Goal: Check status

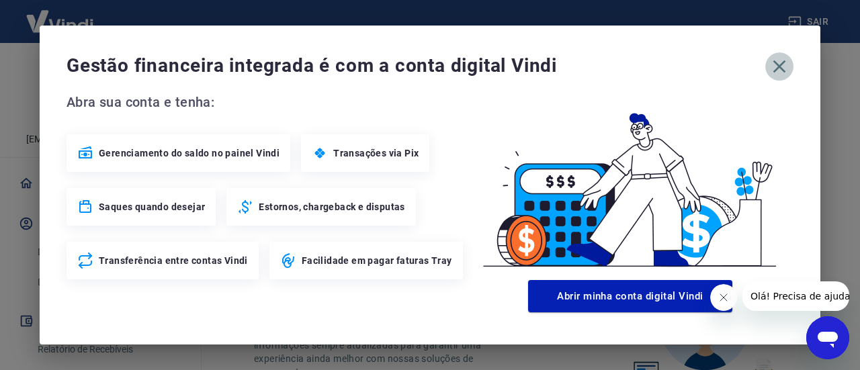
click at [785, 63] on icon "button" at bounding box center [780, 67] width 22 height 22
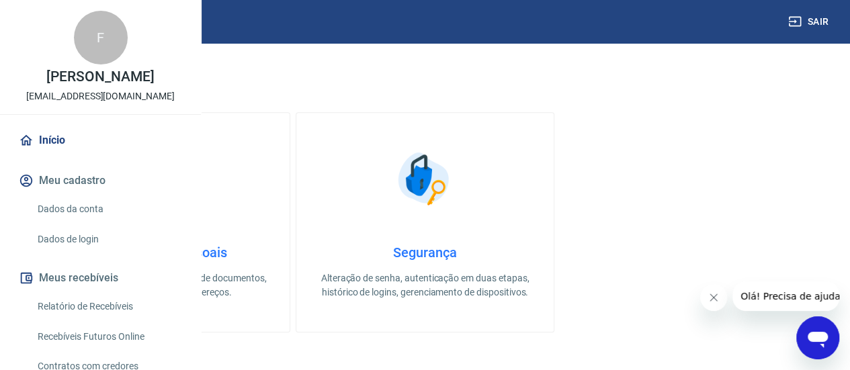
scroll to position [336, 0]
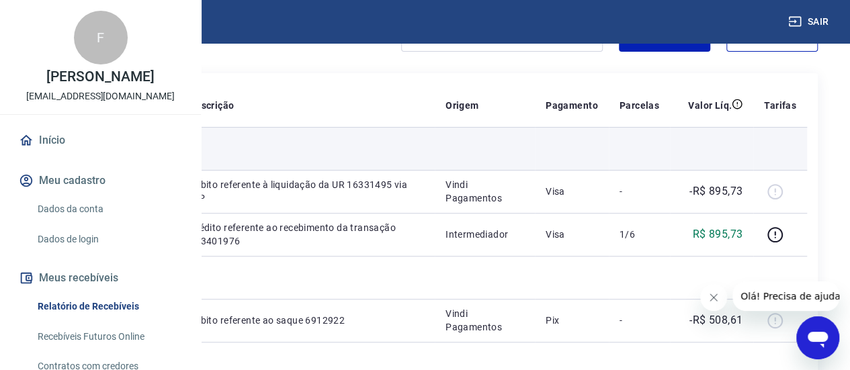
scroll to position [67, 0]
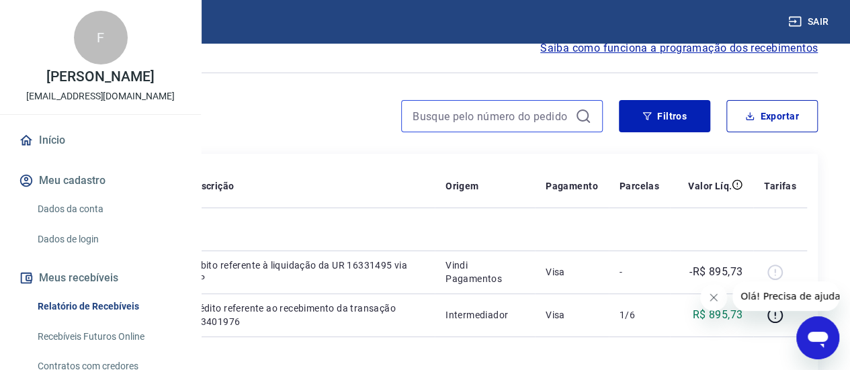
click at [449, 118] on input at bounding box center [491, 116] width 157 height 20
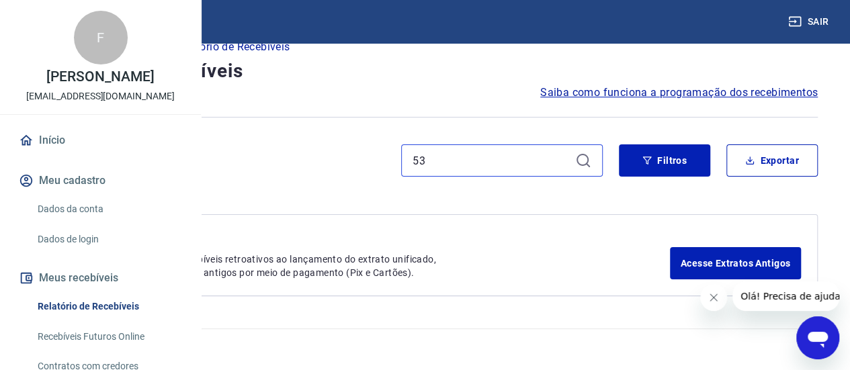
scroll to position [22, 0]
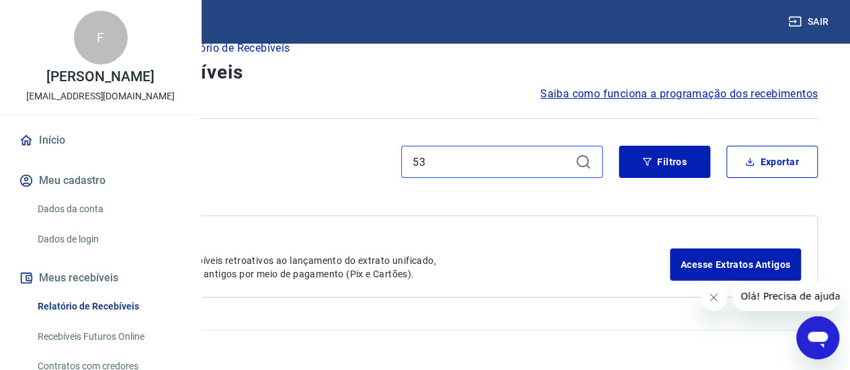
type input "53"
click at [690, 118] on hr at bounding box center [425, 118] width 786 height 1
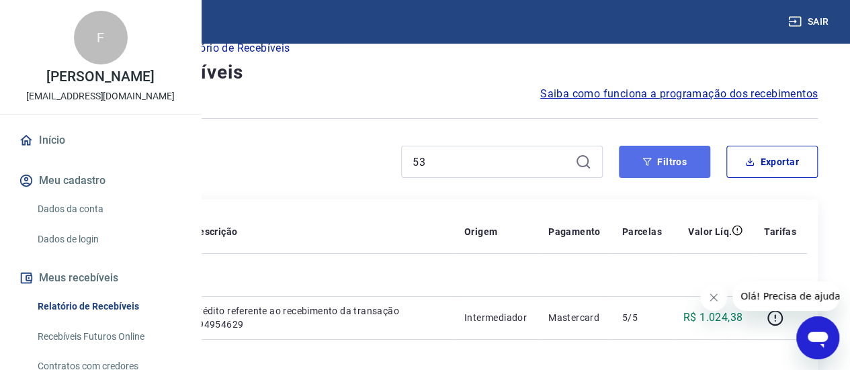
click at [663, 175] on button "Filtros" at bounding box center [664, 162] width 91 height 32
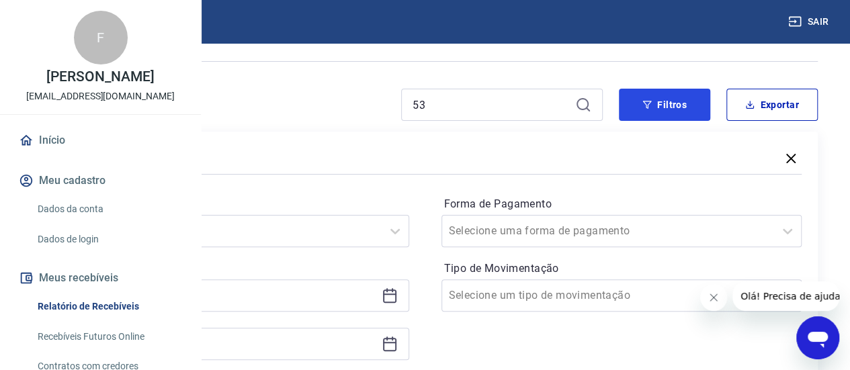
scroll to position [156, 0]
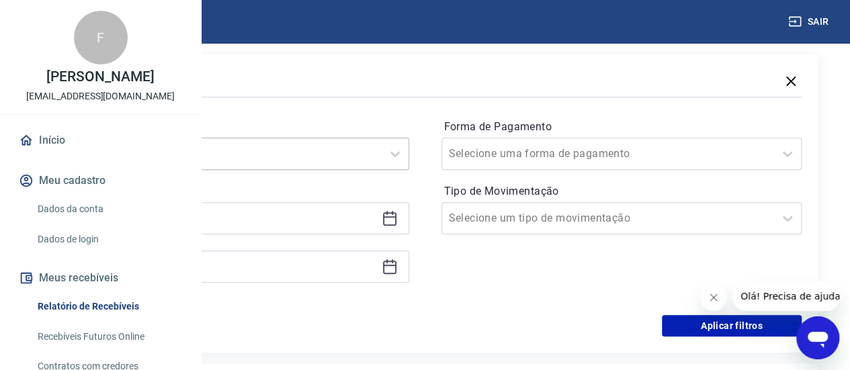
click at [192, 155] on input "Período" at bounding box center [124, 154] width 136 height 16
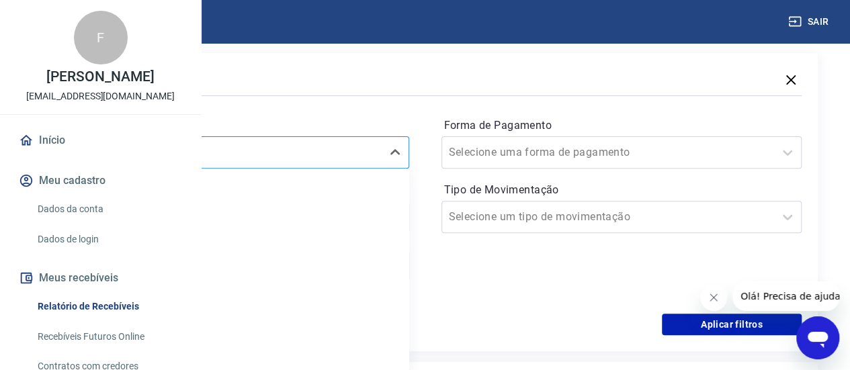
click at [192, 155] on input "Período" at bounding box center [124, 152] width 136 height 16
click at [405, 114] on div "Período option Limpar Filtro focused, 1 of 7. 7 results available. Use Up and D…" at bounding box center [424, 206] width 753 height 215
click at [396, 169] on div "option Limpar Filtro focused, 1 of 7. 7 results available. Use Up and Down to c…" at bounding box center [228, 152] width 361 height 32
click at [375, 151] on div at bounding box center [215, 152] width 319 height 19
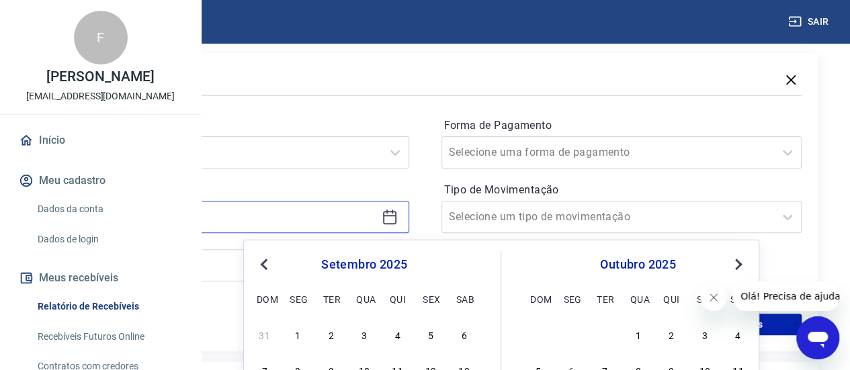
click at [376, 215] on input at bounding box center [218, 217] width 317 height 20
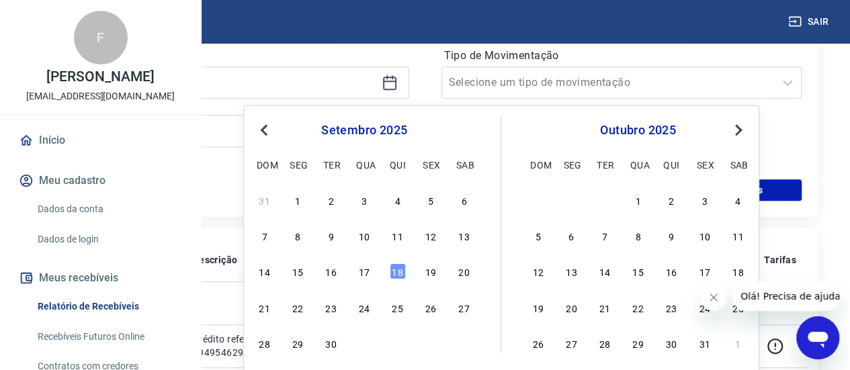
click at [259, 132] on button "Previous Month" at bounding box center [264, 130] width 16 height 16
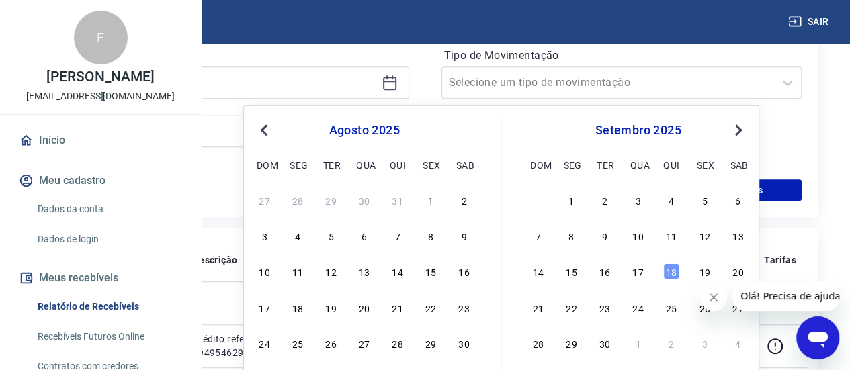
click at [265, 130] on span "Previous Month" at bounding box center [265, 129] width 0 height 15
click at [260, 124] on button "Previous Month" at bounding box center [264, 130] width 16 height 16
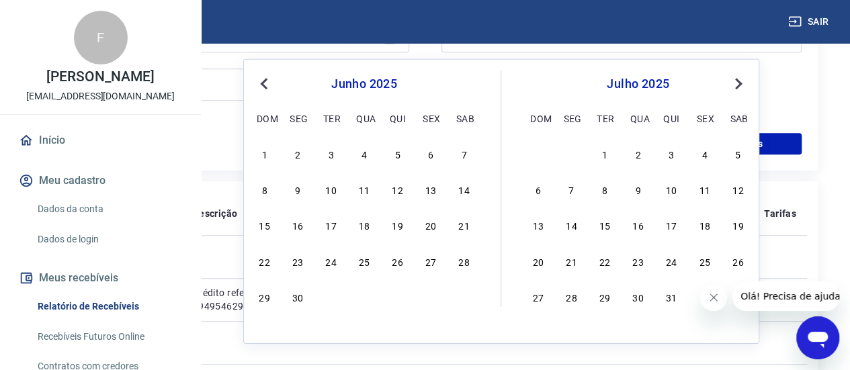
scroll to position [359, 0]
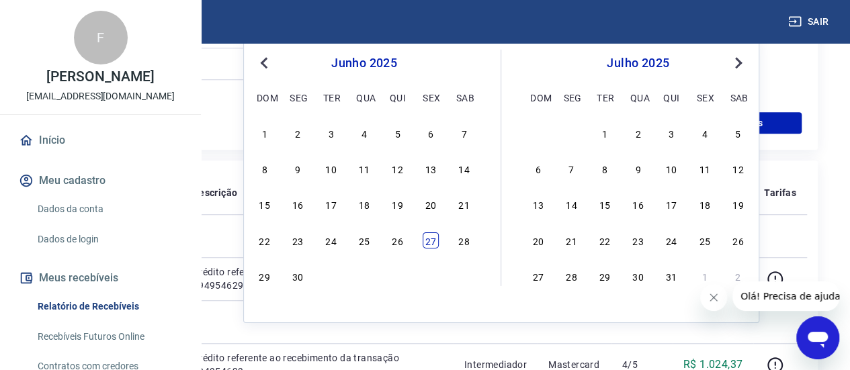
click at [427, 244] on div "27" at bounding box center [431, 240] width 16 height 16
type input "[DATE]"
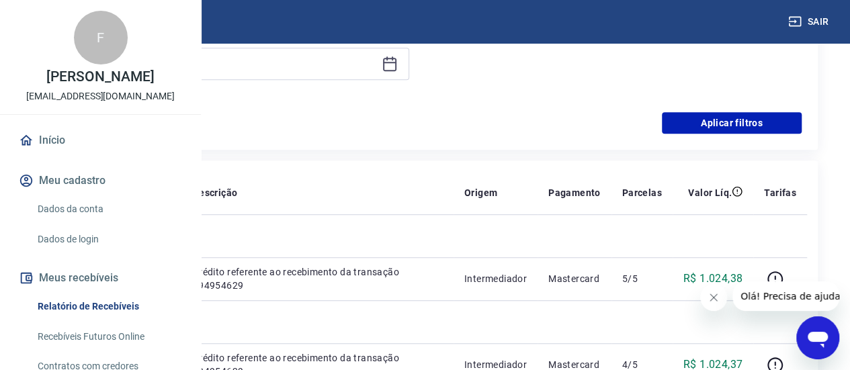
scroll to position [292, 0]
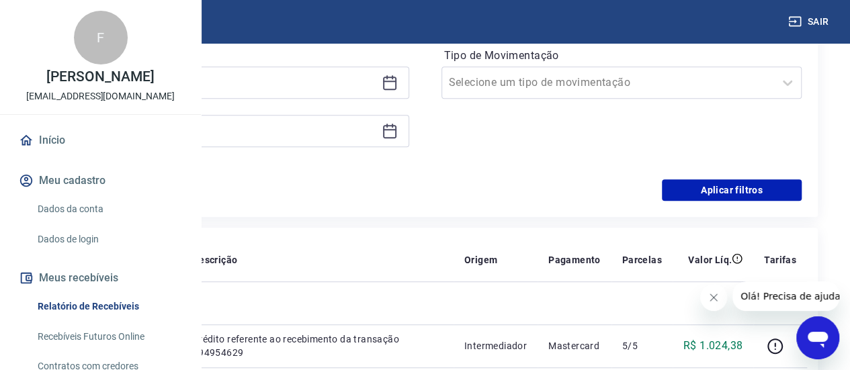
click at [409, 140] on div at bounding box center [228, 131] width 361 height 32
click at [398, 134] on icon at bounding box center [390, 131] width 16 height 16
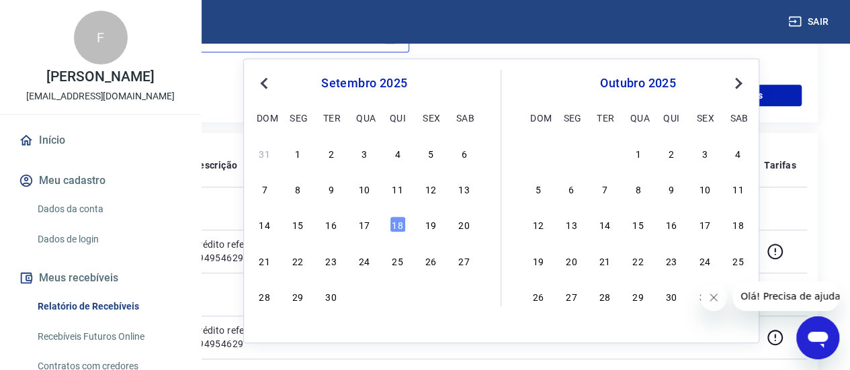
scroll to position [359, 0]
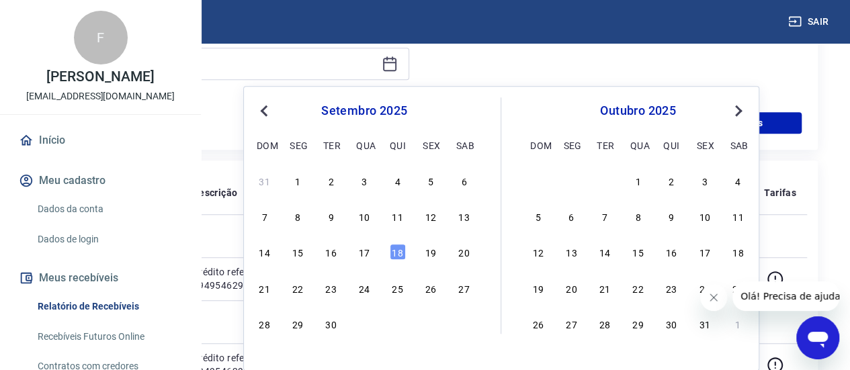
click at [272, 112] on button "Previous Month" at bounding box center [264, 111] width 16 height 16
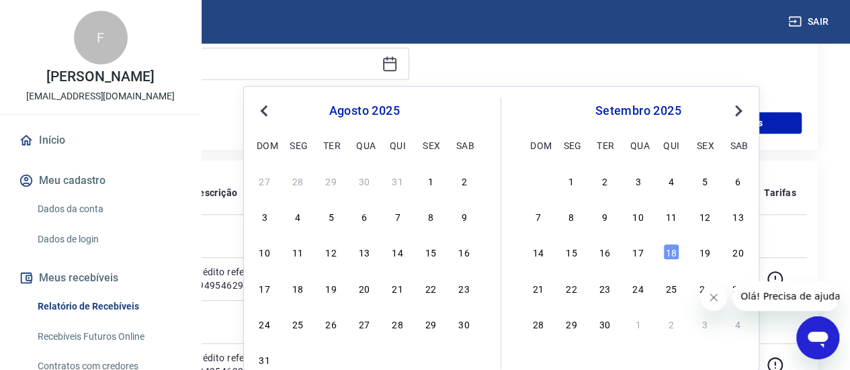
click at [265, 110] on span "Previous Month" at bounding box center [265, 110] width 0 height 15
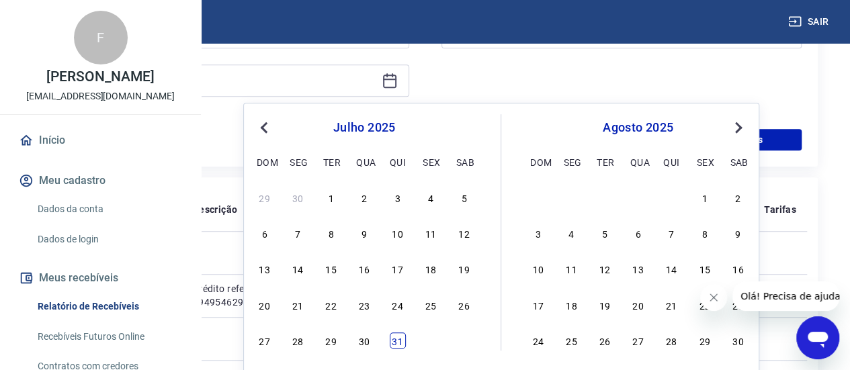
scroll to position [426, 0]
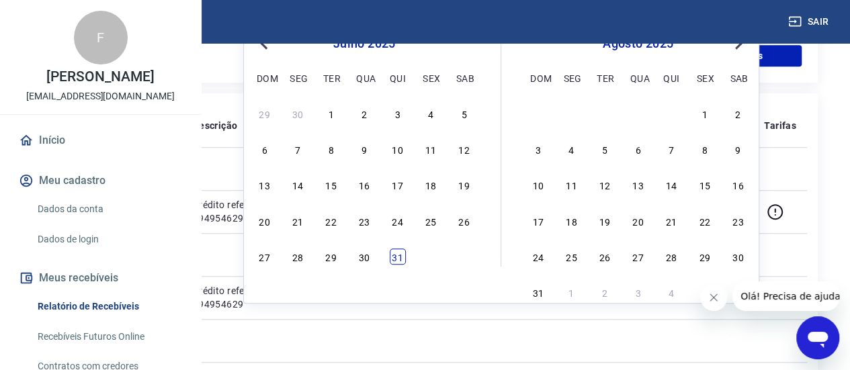
click at [401, 259] on div "31" at bounding box center [398, 257] width 16 height 16
type input "[DATE]"
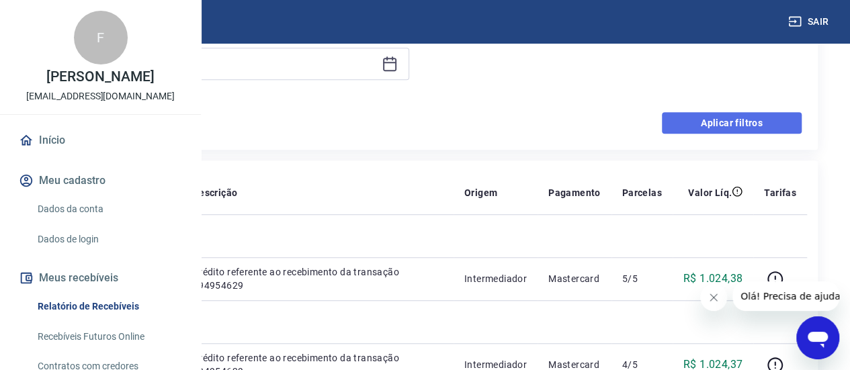
click at [710, 118] on button "Aplicar filtros" at bounding box center [732, 123] width 140 height 22
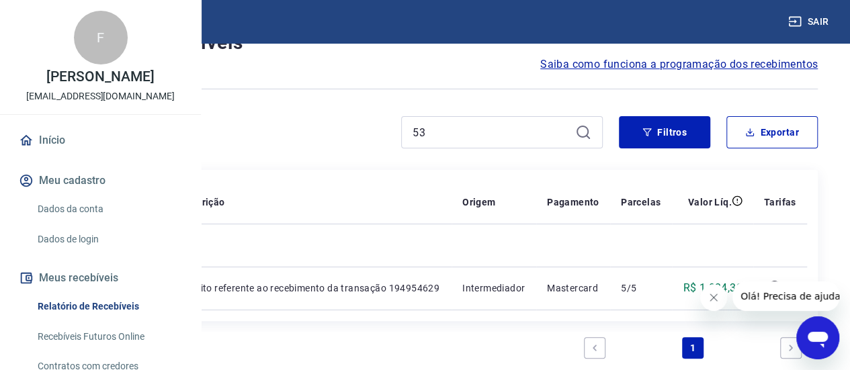
scroll to position [34, 0]
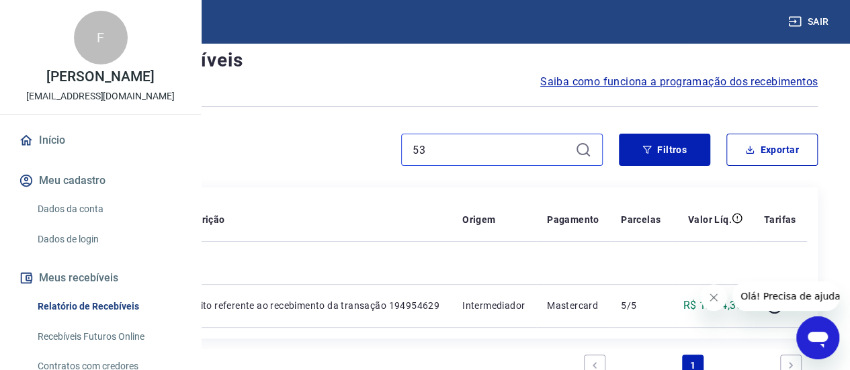
click at [446, 153] on input "53" at bounding box center [491, 150] width 157 height 20
type input "5"
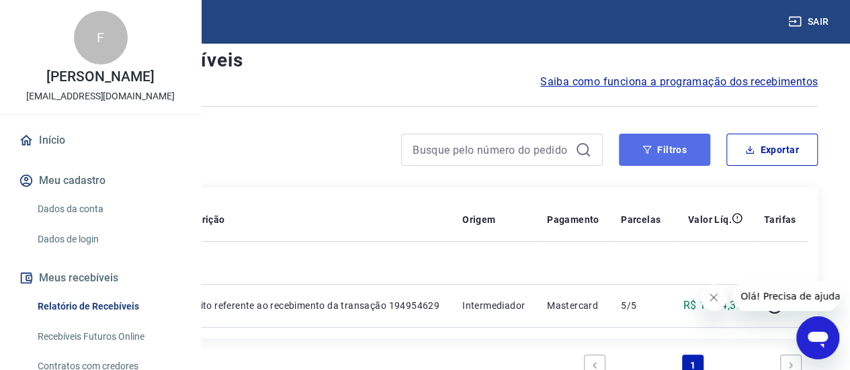
click at [663, 146] on button "Filtros" at bounding box center [664, 150] width 91 height 32
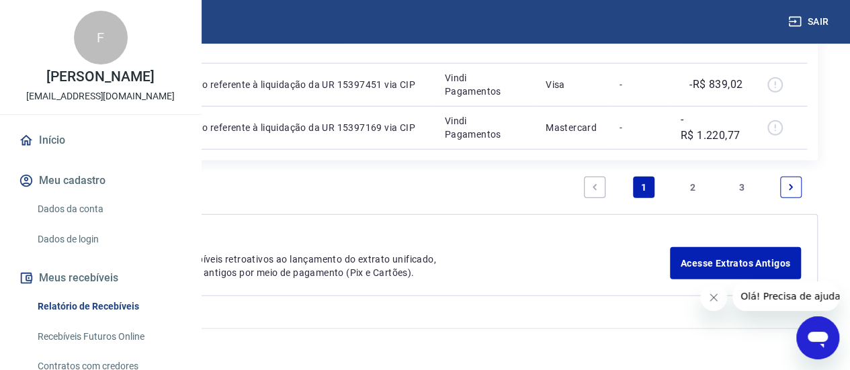
scroll to position [2052, 0]
click at [692, 198] on link "2" at bounding box center [693, 188] width 22 height 22
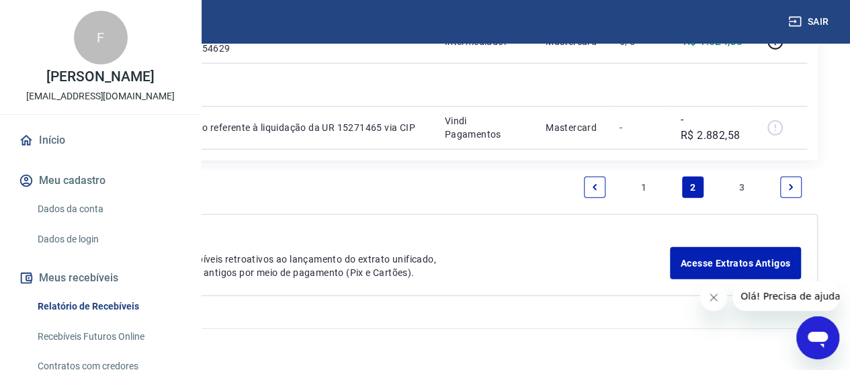
scroll to position [2081, 0]
click at [792, 192] on icon "Next page" at bounding box center [790, 187] width 9 height 9
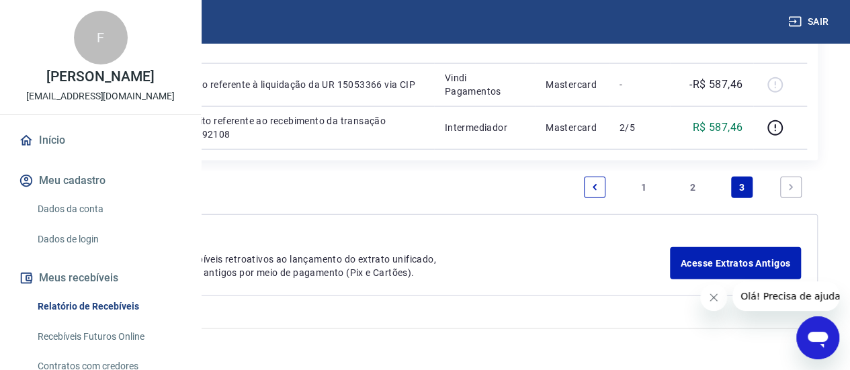
scroll to position [2119, 0]
click at [605, 201] on li "Pagination" at bounding box center [595, 187] width 32 height 32
click at [601, 196] on link "Previous page" at bounding box center [595, 188] width 22 height 22
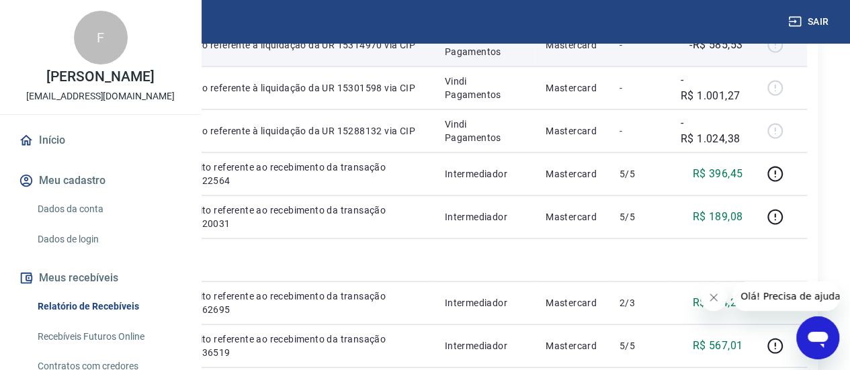
scroll to position [1214, 0]
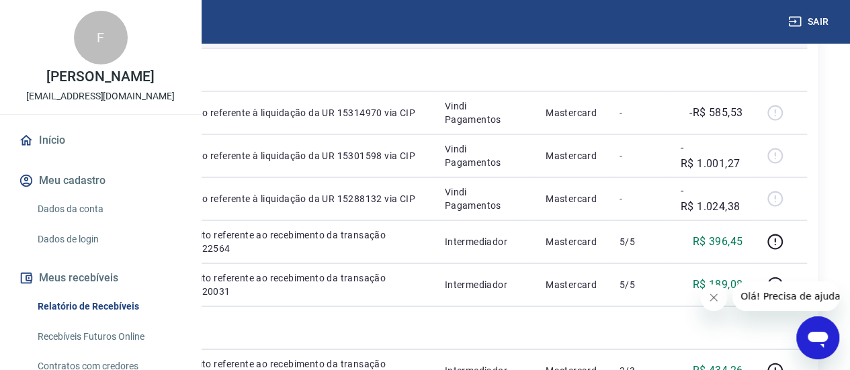
drag, startPoint x: 345, startPoint y: 272, endPoint x: 329, endPoint y: 272, distance: 15.5
click at [169, 48] on td "85" at bounding box center [142, 26] width 53 height 43
copy p "85"
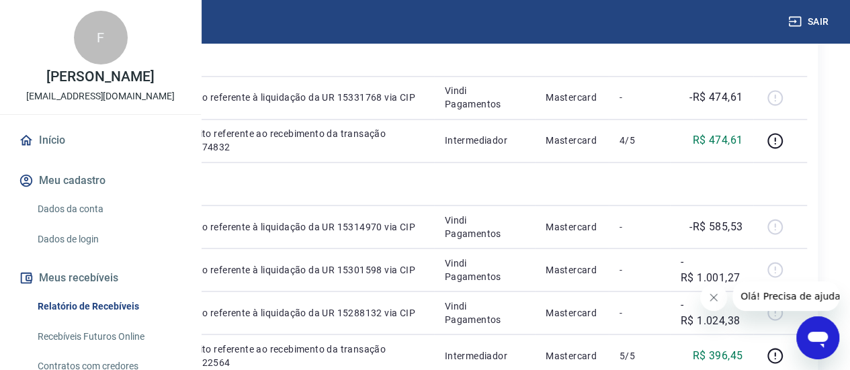
scroll to position [1079, 0]
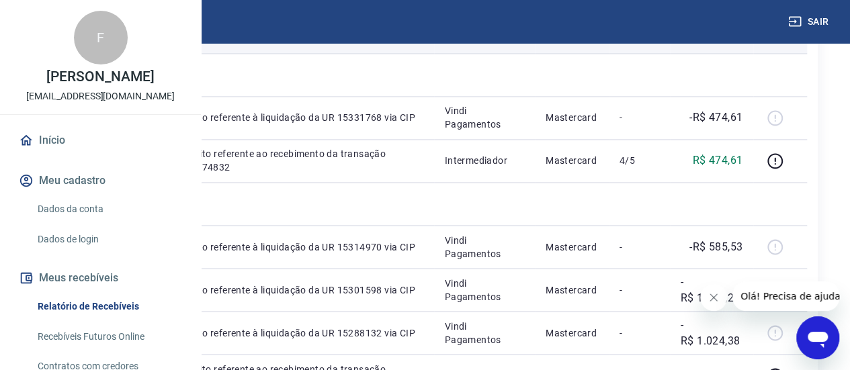
drag, startPoint x: 743, startPoint y: 229, endPoint x: 700, endPoint y: 235, distance: 44.1
click at [700, 53] on td "R$ 1.904,59" at bounding box center [711, 31] width 83 height 43
copy p "1.904,59"
drag, startPoint x: 341, startPoint y: 219, endPoint x: 320, endPoint y: 228, distance: 23.2
click at [169, 53] on td "89" at bounding box center [142, 31] width 53 height 43
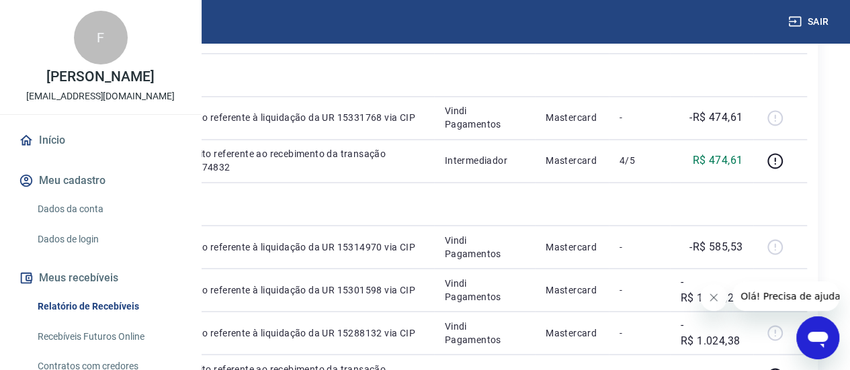
copy p "89"
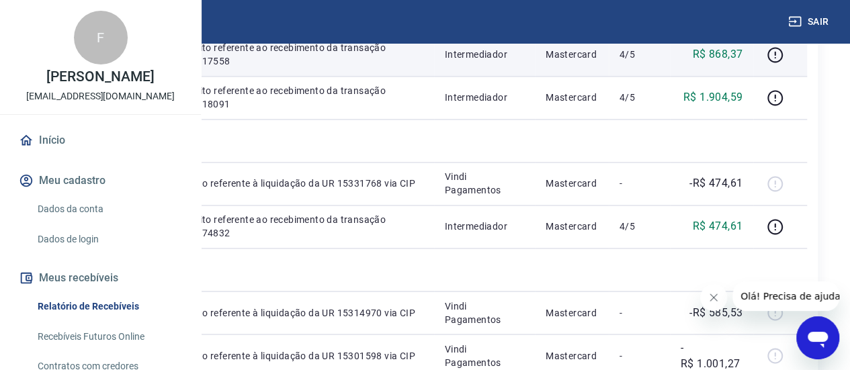
scroll to position [1012, 0]
click at [556, 77] on td "Mastercard" at bounding box center [572, 55] width 74 height 43
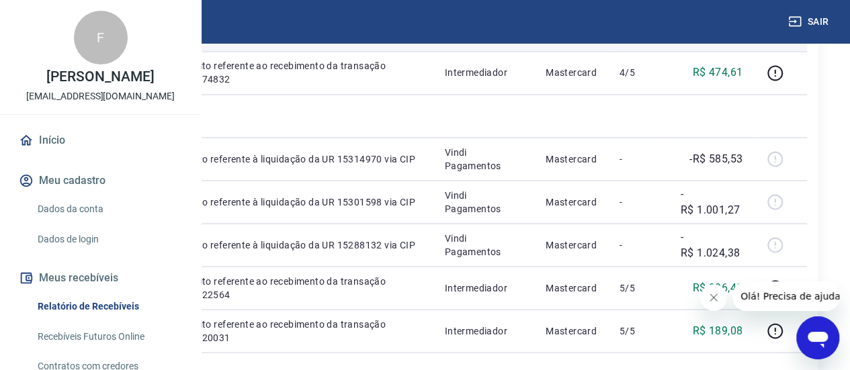
scroll to position [1147, 0]
